Goal: Navigation & Orientation: Understand site structure

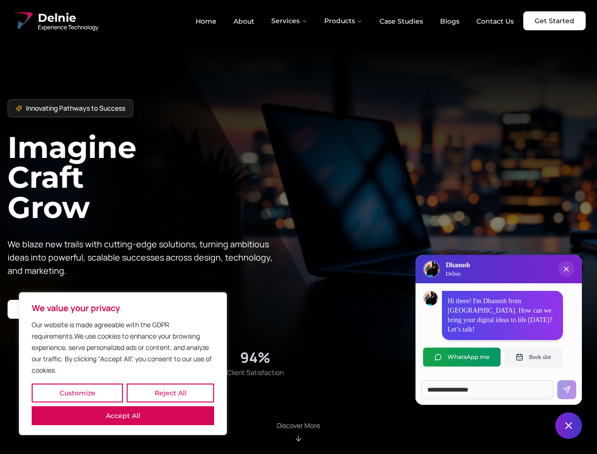
click at [77, 393] on button "Customize" at bounding box center [77, 392] width 91 height 19
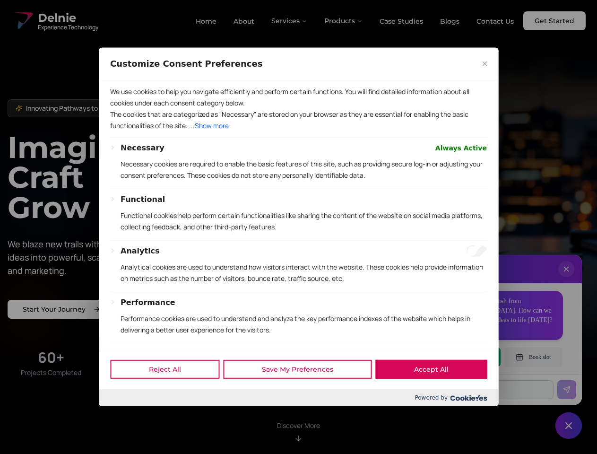
click at [170, 393] on div "Powered by" at bounding box center [298, 397] width 399 height 17
click at [123, 415] on div at bounding box center [298, 227] width 597 height 454
click at [298, 227] on p "Functional cookies help perform certain functionalities like sharing the conten…" at bounding box center [304, 221] width 366 height 23
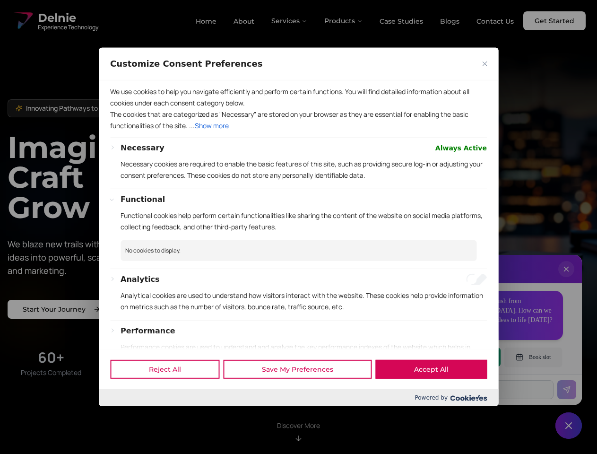
click at [290, 21] on div at bounding box center [298, 227] width 597 height 454
click at [344, 21] on div at bounding box center [298, 227] width 597 height 454
click at [566, 278] on div at bounding box center [298, 227] width 597 height 454
click at [462, 357] on div "Reject All Save My Preferences Accept All" at bounding box center [298, 369] width 399 height 40
click at [533, 357] on div at bounding box center [298, 227] width 597 height 454
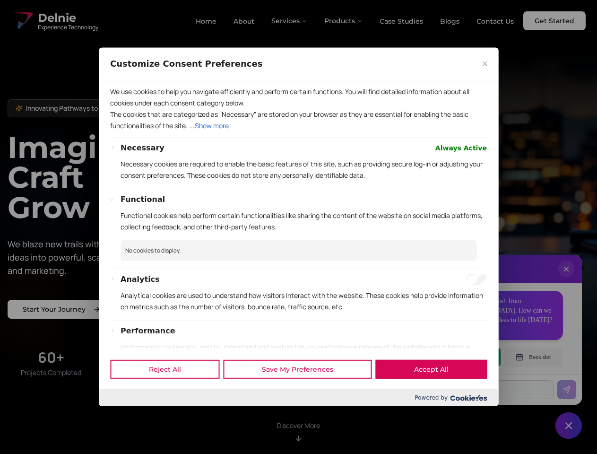
click at [569, 425] on div at bounding box center [298, 227] width 597 height 454
